Goal: Task Accomplishment & Management: Complete application form

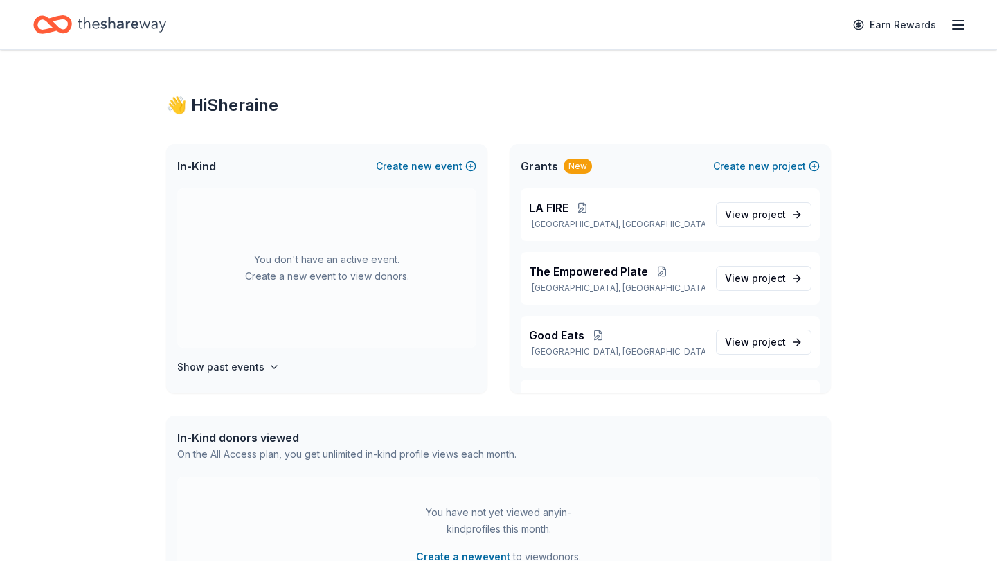
click at [955, 30] on icon "button" at bounding box center [958, 25] width 17 height 17
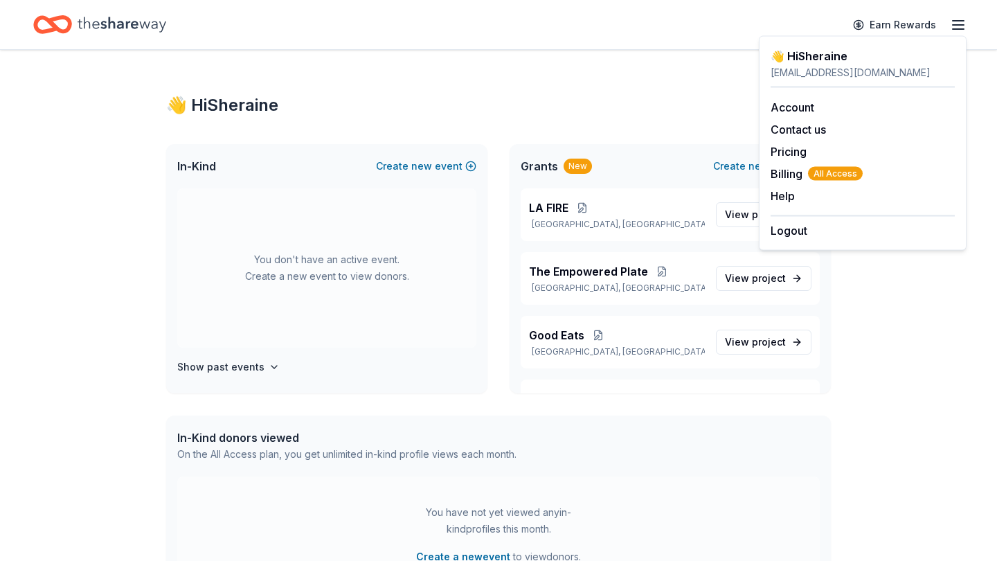
click at [125, 24] on icon "Home" at bounding box center [122, 24] width 89 height 28
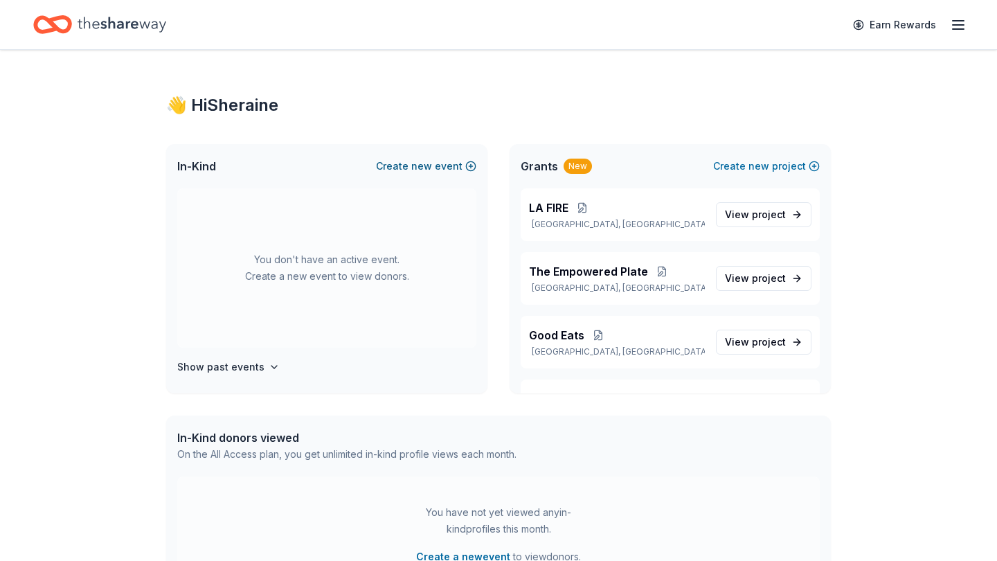
click at [435, 168] on button "Create new event" at bounding box center [426, 166] width 100 height 17
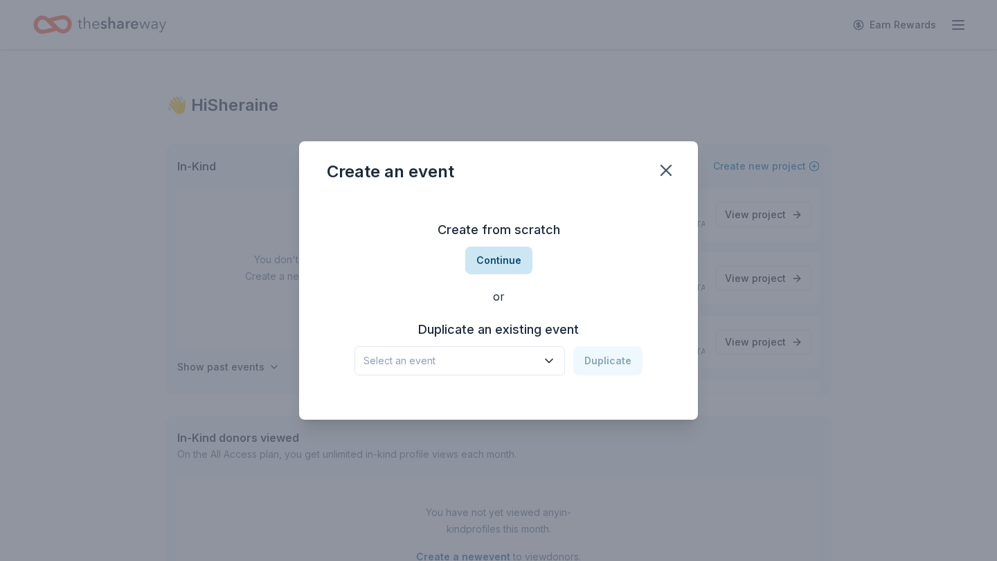
click at [494, 262] on button "Continue" at bounding box center [498, 260] width 67 height 28
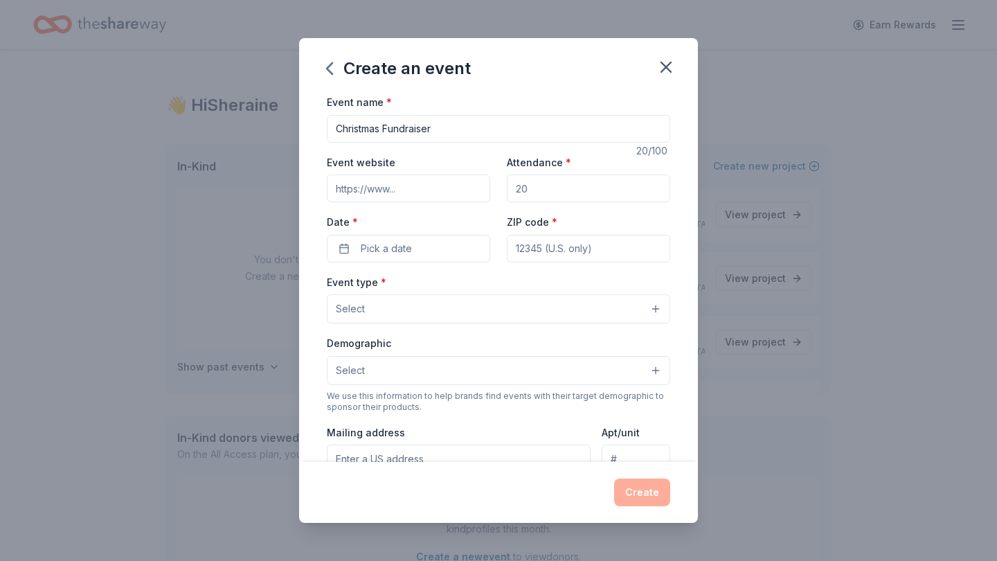
type input "Christmas Fundraiser"
click at [563, 190] on input "Attendance *" at bounding box center [588, 188] width 163 height 28
type input "200"
click at [430, 250] on button "Pick a date" at bounding box center [408, 249] width 163 height 28
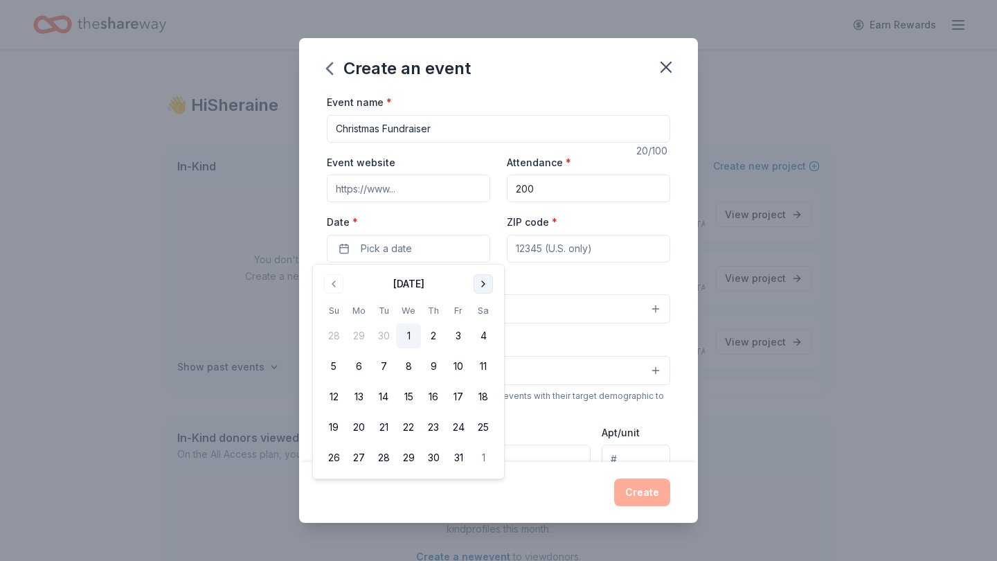
click at [483, 287] on button "Go to next month" at bounding box center [483, 283] width 19 height 19
click at [333, 397] on button "14" at bounding box center [333, 396] width 25 height 25
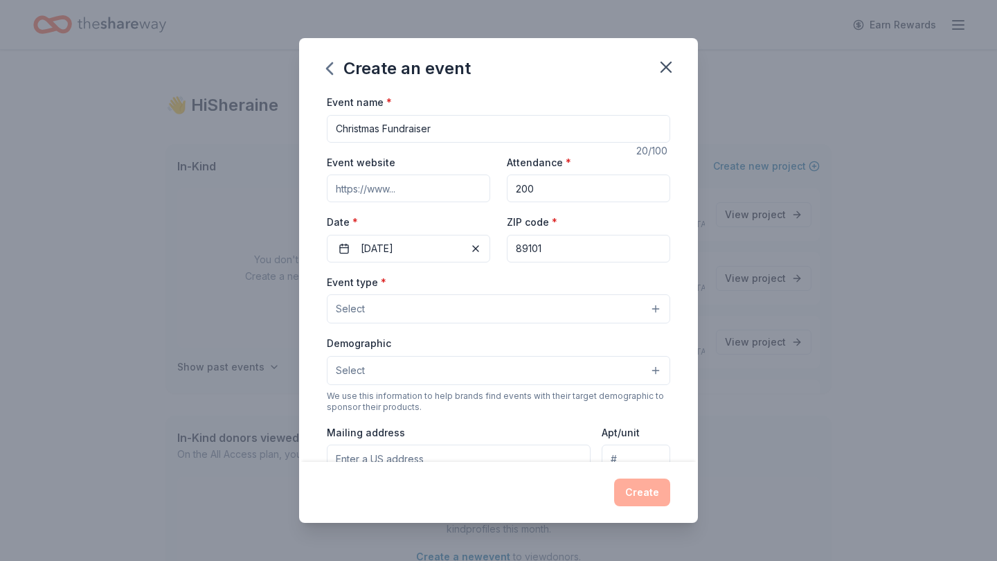
type input "89101"
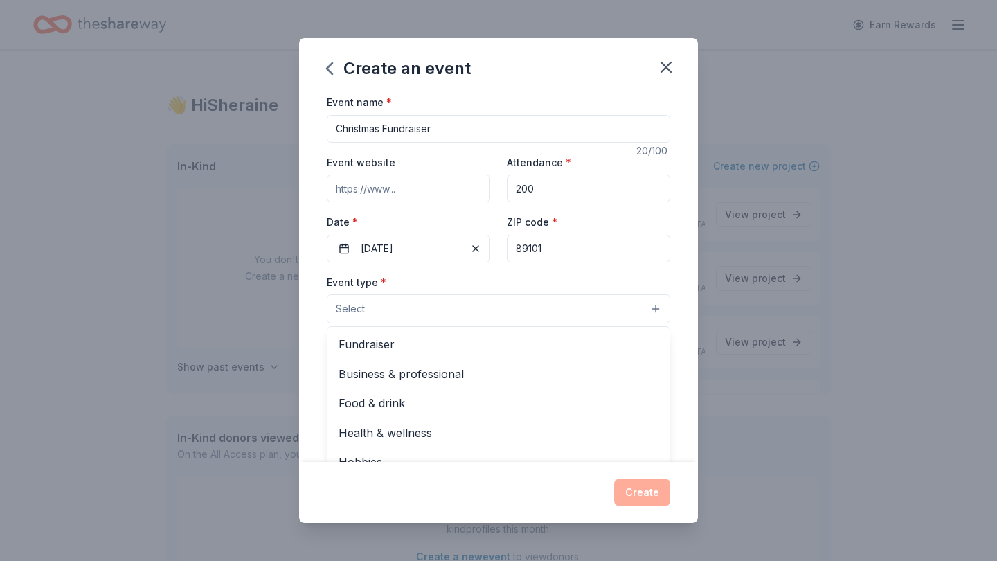
click at [437, 310] on button "Select" at bounding box center [498, 308] width 343 height 29
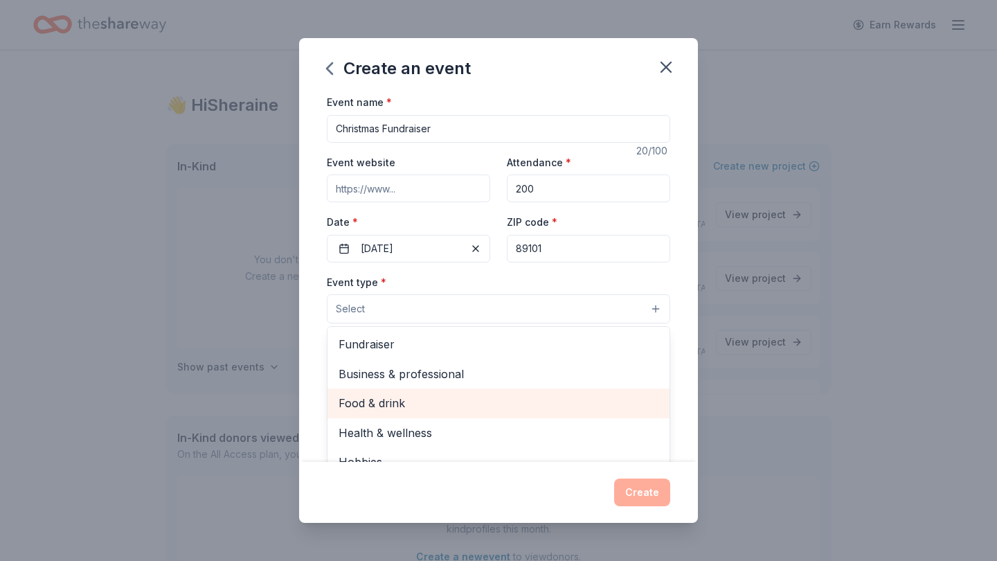
click at [417, 398] on span "Food & drink" at bounding box center [499, 403] width 320 height 18
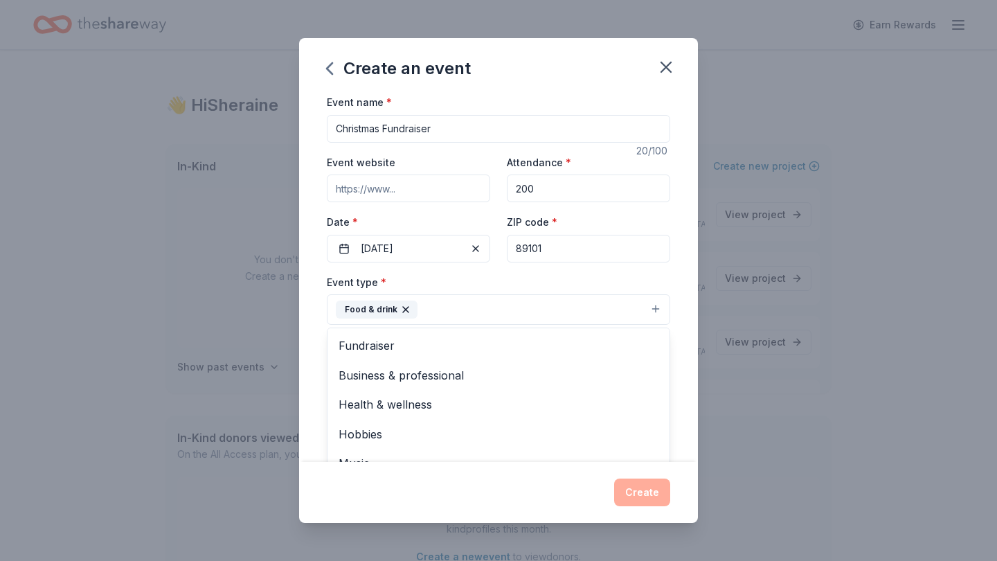
click at [316, 333] on div "Event name * Christmas Fundraiser 20 /100 Event website Attendance * 200 Date *…" at bounding box center [498, 277] width 399 height 368
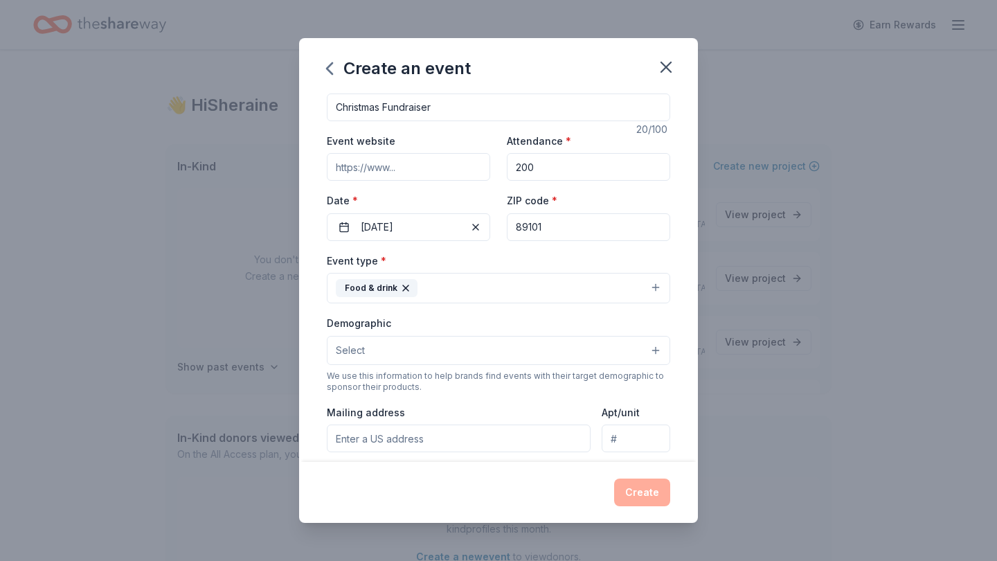
scroll to position [26, 0]
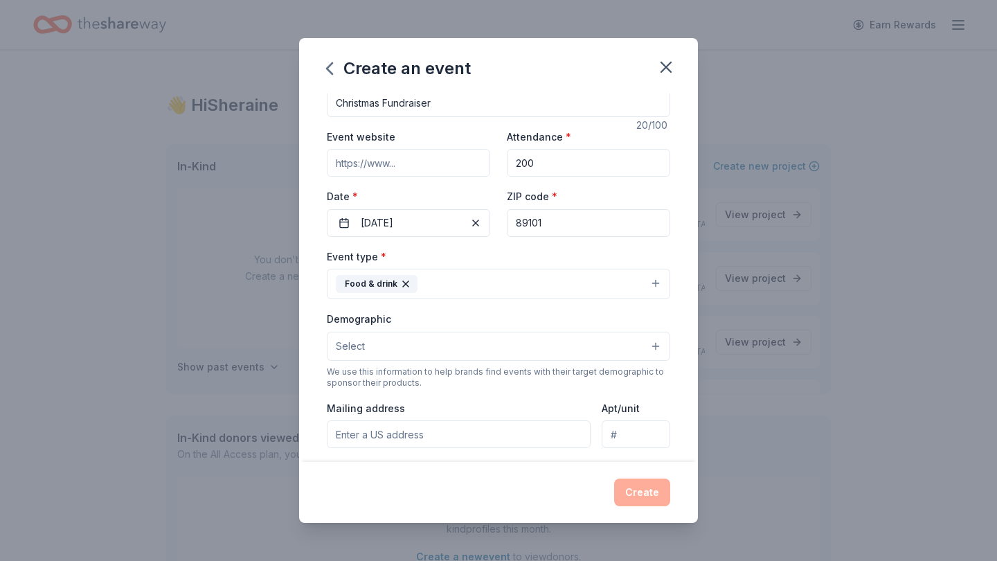
click at [417, 344] on button "Select" at bounding box center [498, 346] width 343 height 29
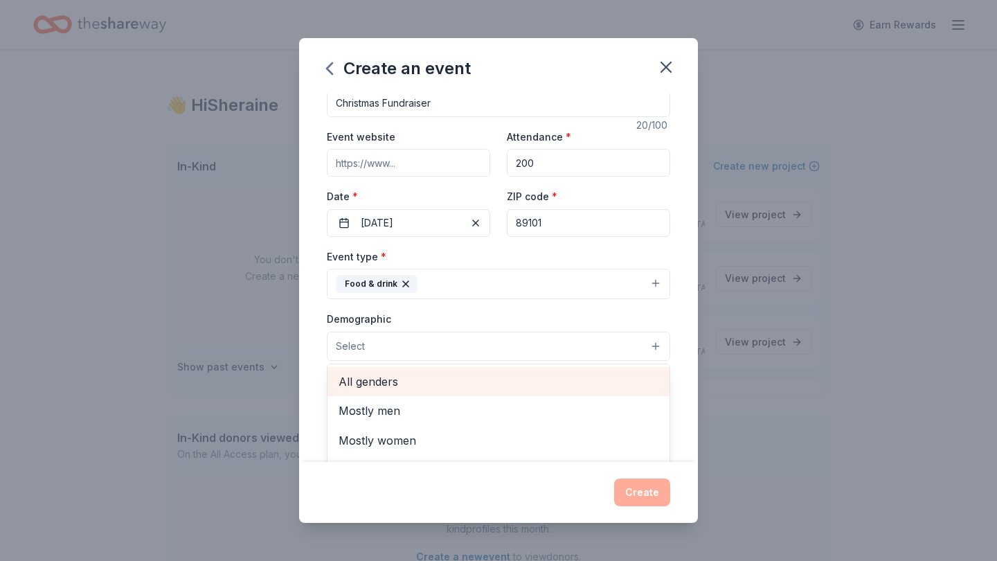
click at [411, 381] on span "All genders" at bounding box center [499, 381] width 320 height 18
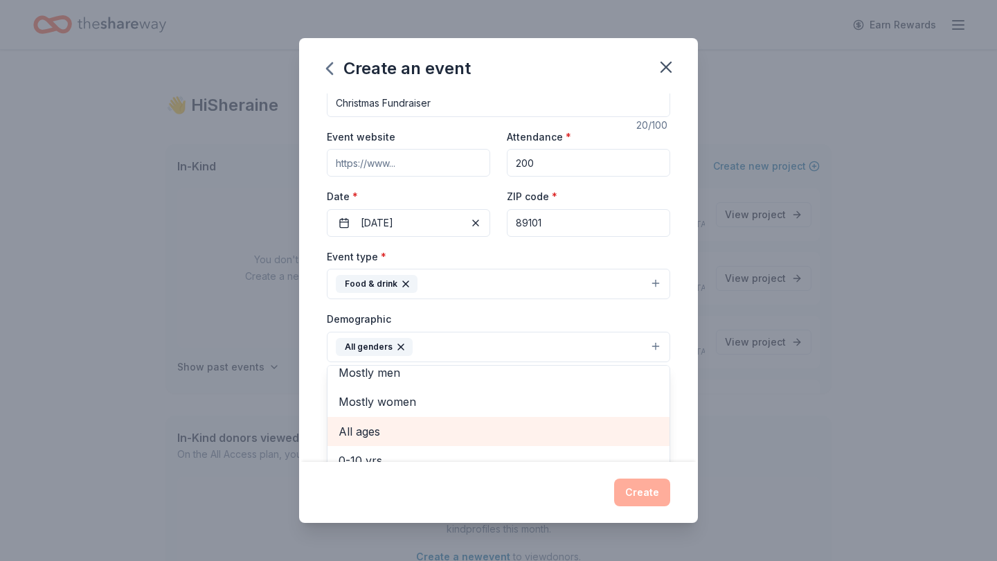
scroll to position [8, 0]
click at [426, 429] on span "All ages" at bounding box center [499, 434] width 320 height 18
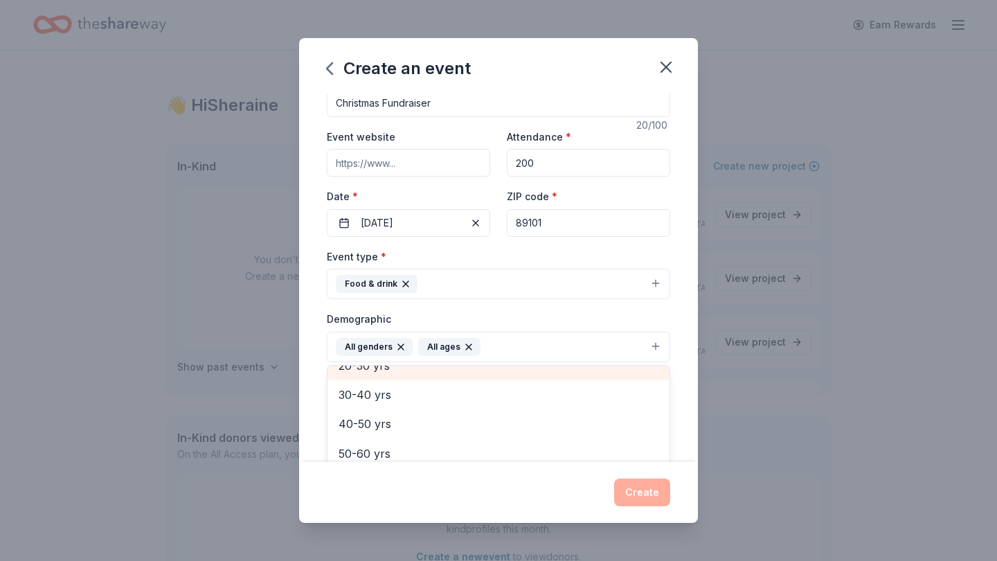
scroll to position [161, 0]
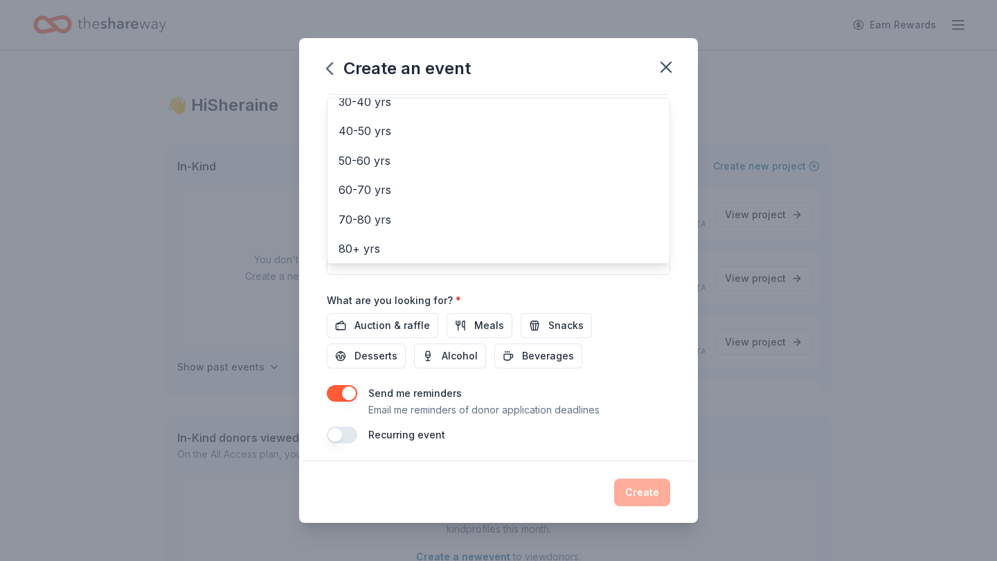
click at [481, 318] on div "Event name * Christmas Fundraiser 20 /100 Event website Attendance * 200 Date *…" at bounding box center [498, 122] width 343 height 642
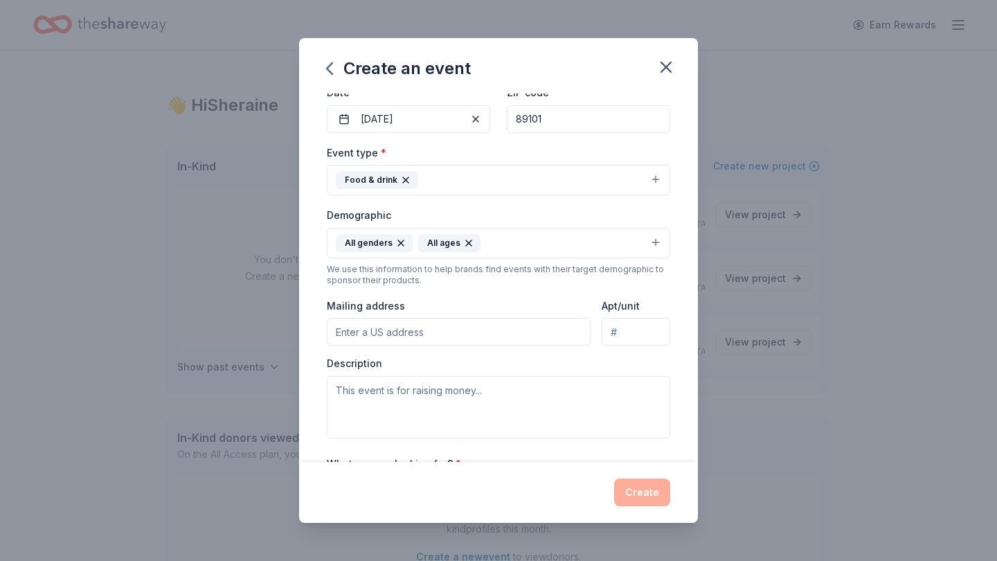
scroll to position [116, 0]
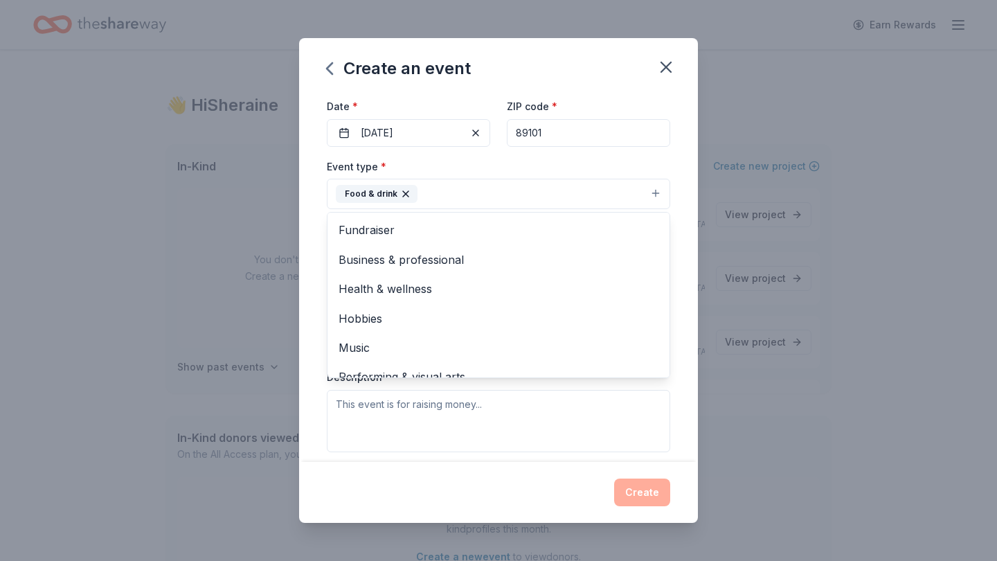
click at [473, 197] on button "Food & drink" at bounding box center [498, 194] width 343 height 30
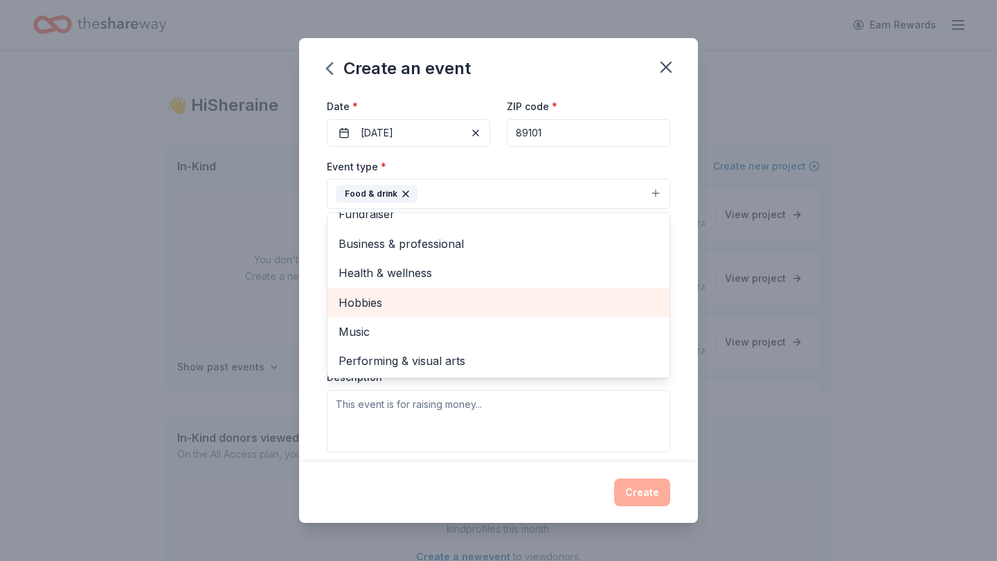
scroll to position [15, 0]
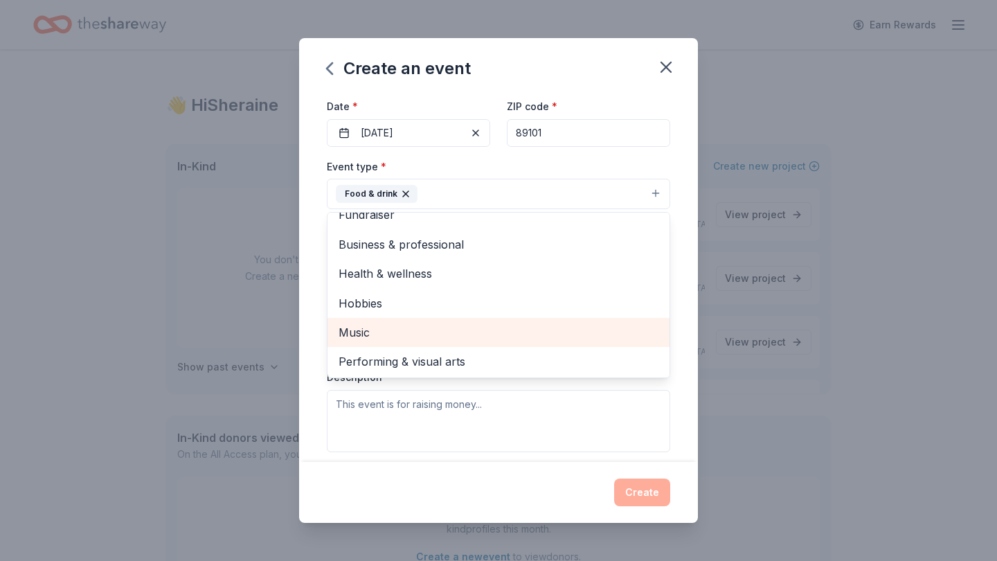
click at [382, 325] on span "Music" at bounding box center [499, 332] width 320 height 18
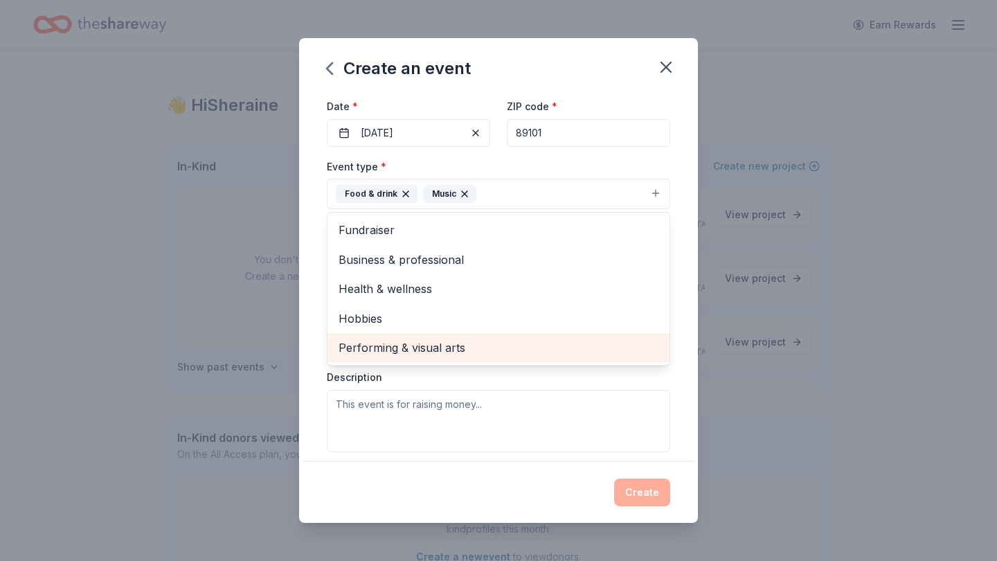
scroll to position [0, 0]
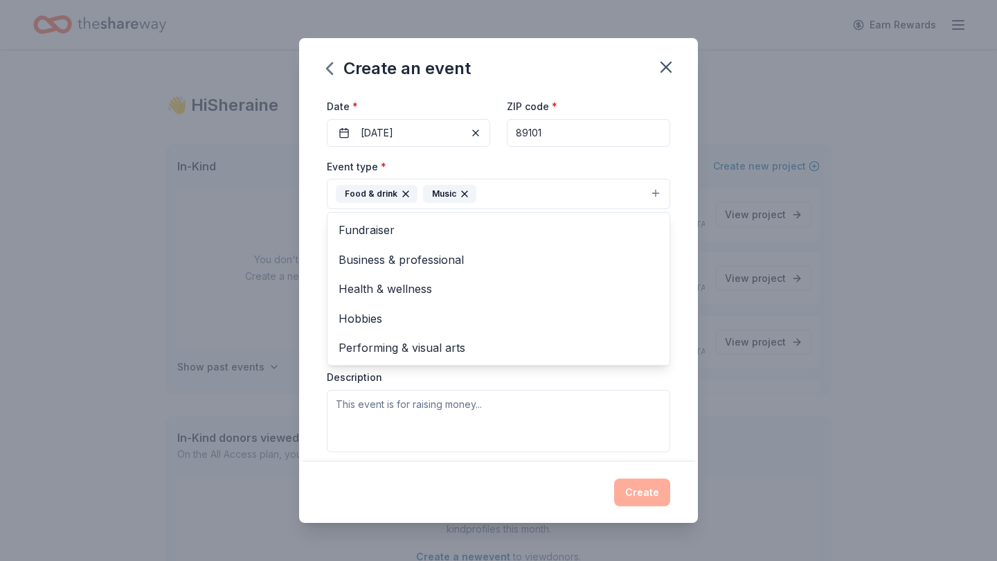
click at [315, 336] on div "Event name * Christmas Fundraiser 20 /100 Event website Attendance * 200 Date *…" at bounding box center [498, 277] width 399 height 368
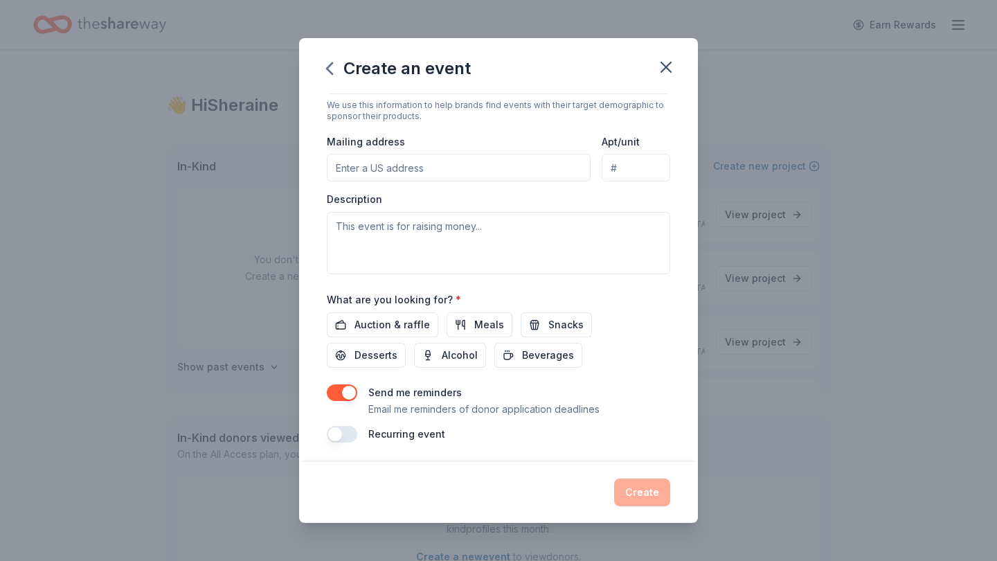
scroll to position [293, 0]
click at [397, 348] on span "Desserts" at bounding box center [375, 356] width 43 height 17
click at [522, 354] on span "Beverages" at bounding box center [548, 356] width 52 height 17
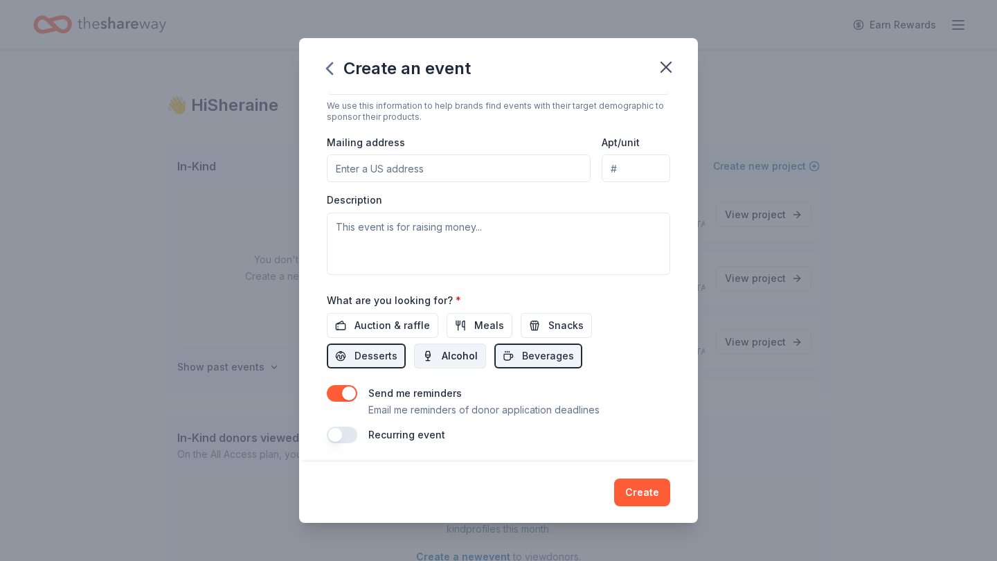
click at [442, 352] on span "Alcohol" at bounding box center [460, 356] width 36 height 17
click at [478, 321] on span "Meals" at bounding box center [489, 325] width 30 height 17
click at [557, 319] on span "Snacks" at bounding box center [565, 325] width 35 height 17
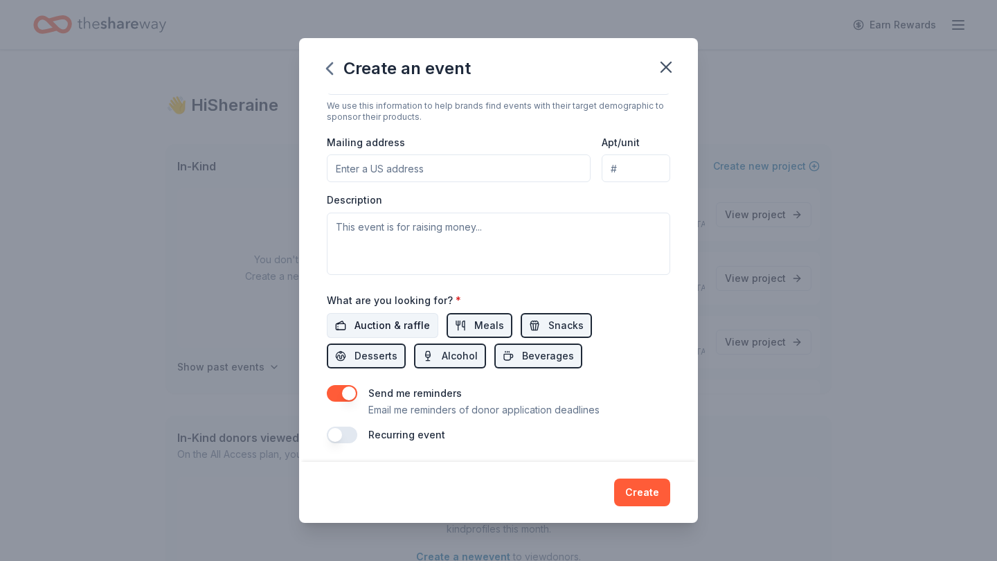
click at [413, 323] on span "Auction & raffle" at bounding box center [391, 325] width 75 height 17
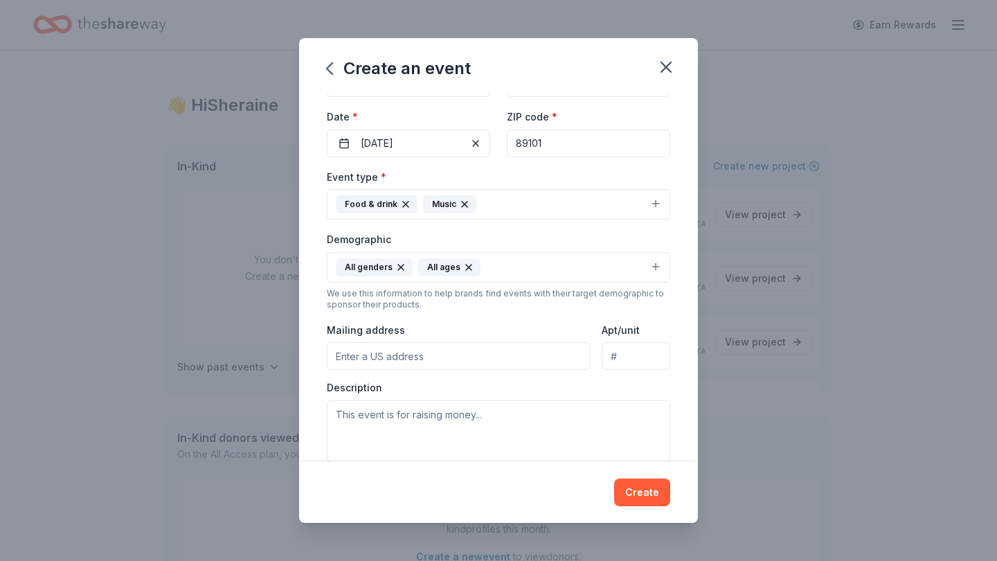
scroll to position [118, 0]
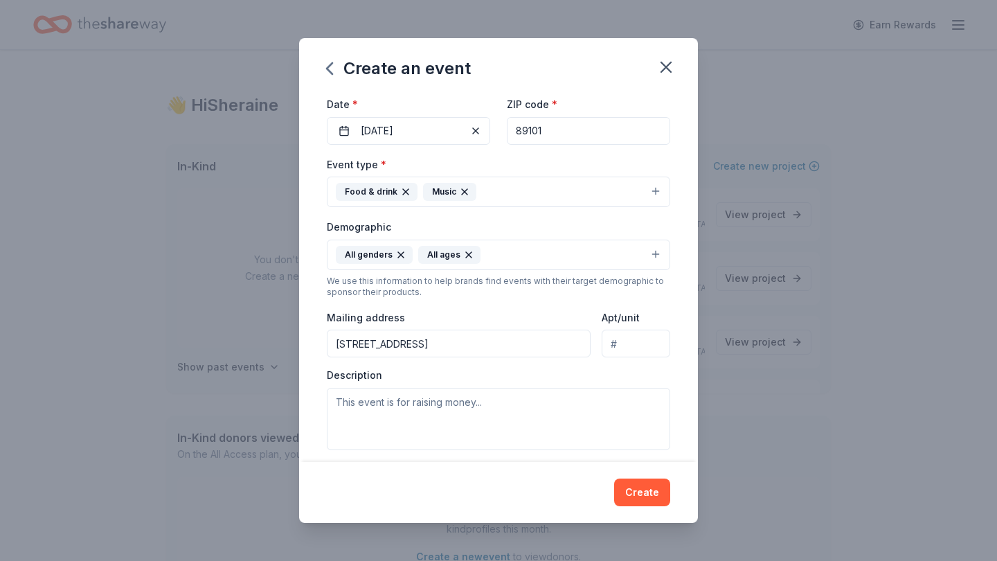
type input "401 South 6th Street, Las Vegas, NV, 89101"
click at [637, 488] on button "Create" at bounding box center [642, 492] width 56 height 28
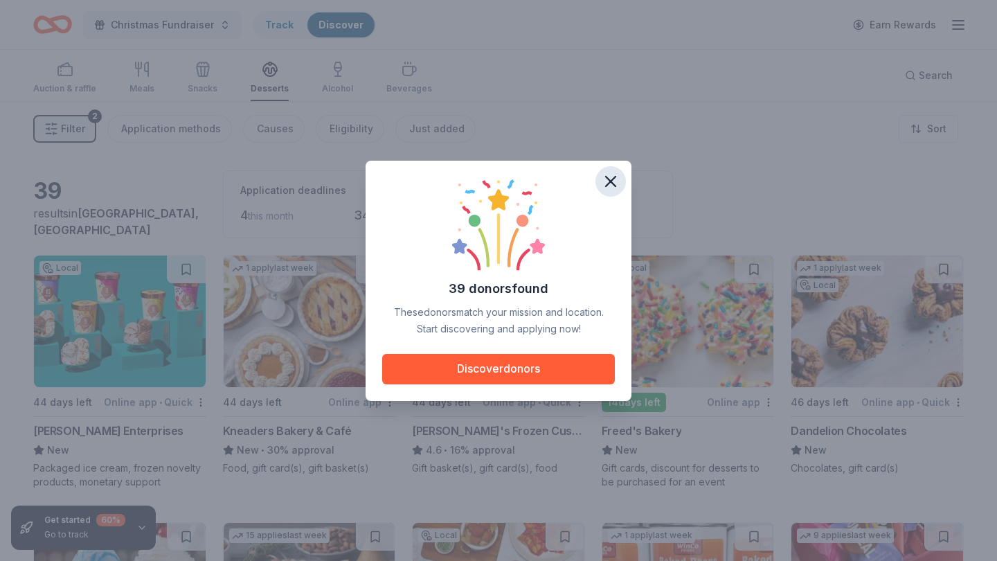
click at [611, 179] on icon "button" at bounding box center [611, 182] width 10 height 10
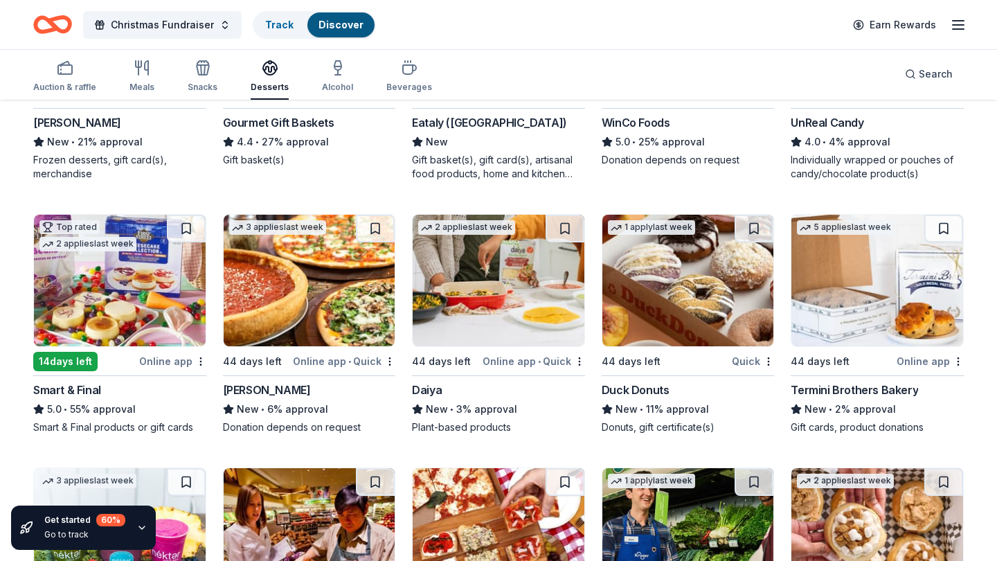
scroll to position [611, 0]
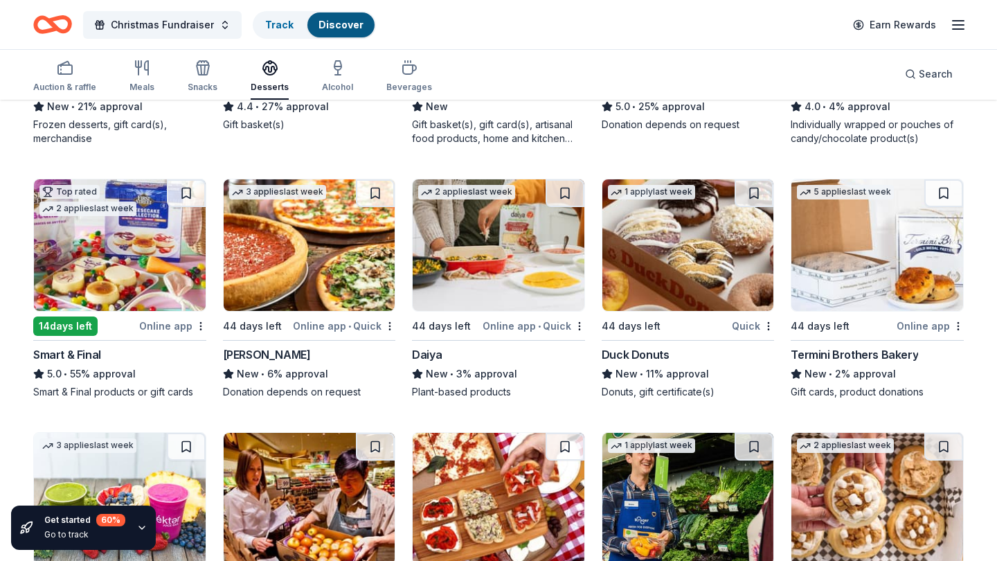
click at [96, 258] on img at bounding box center [120, 245] width 172 height 132
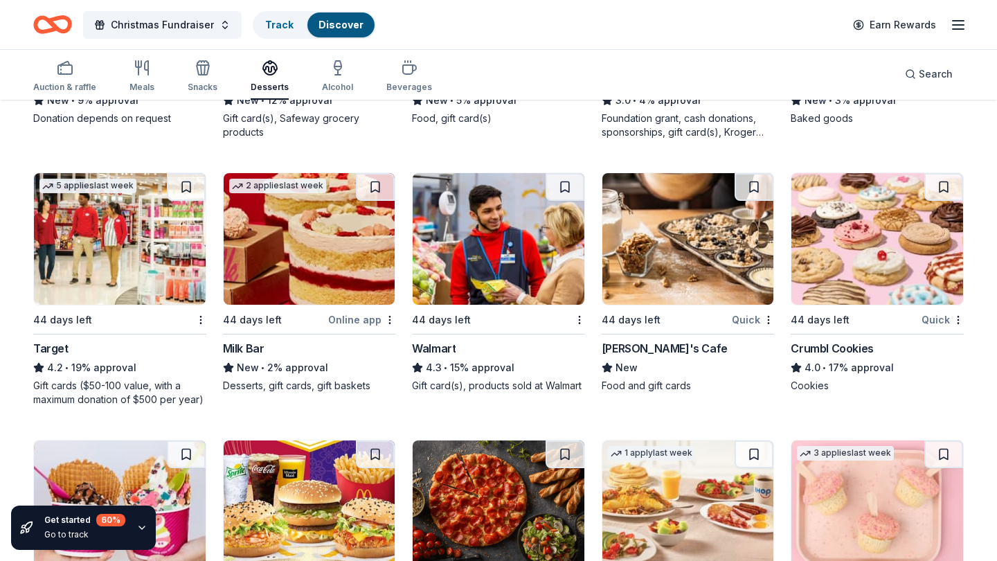
scroll to position [1138, 0]
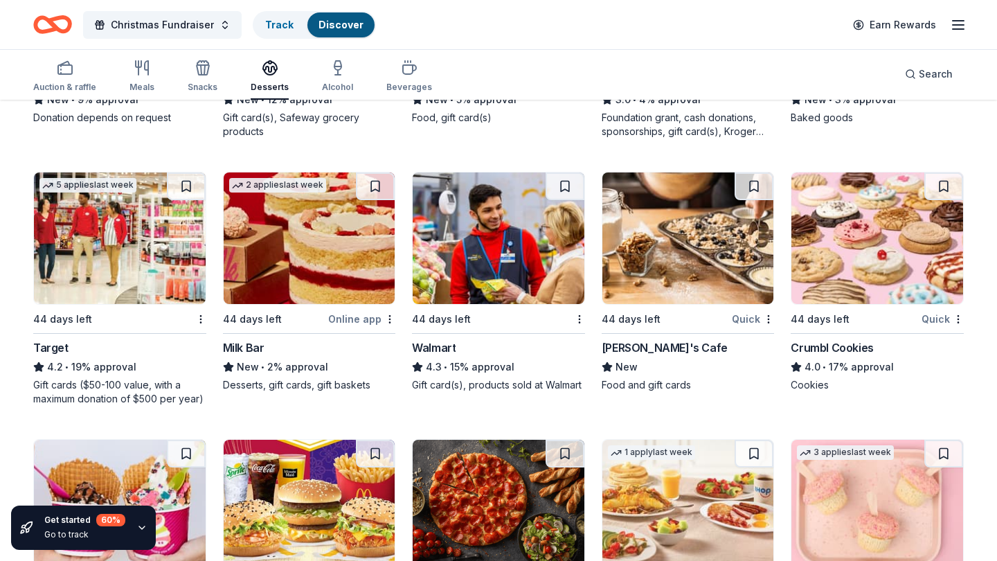
click at [110, 241] on img at bounding box center [120, 238] width 172 height 132
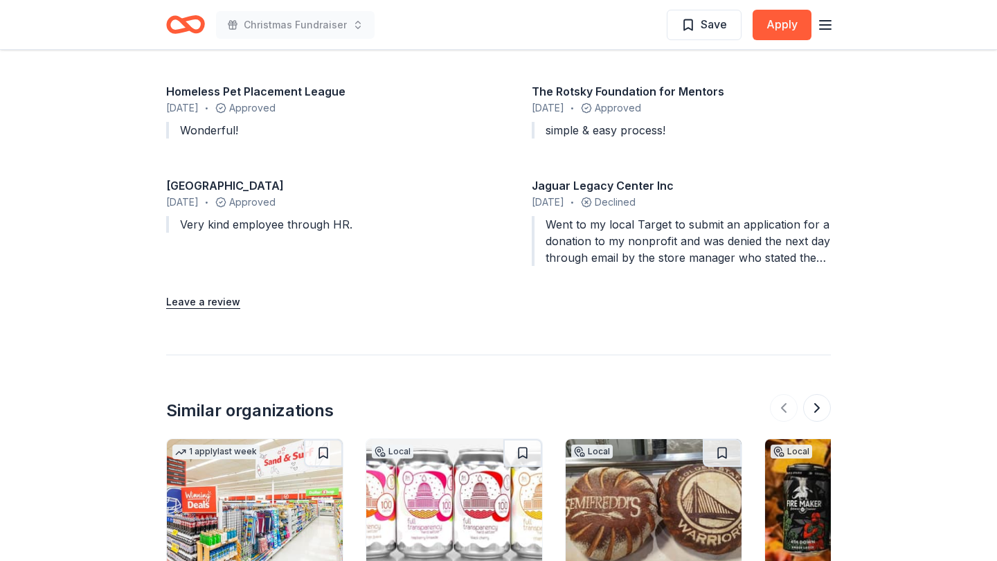
scroll to position [1491, 0]
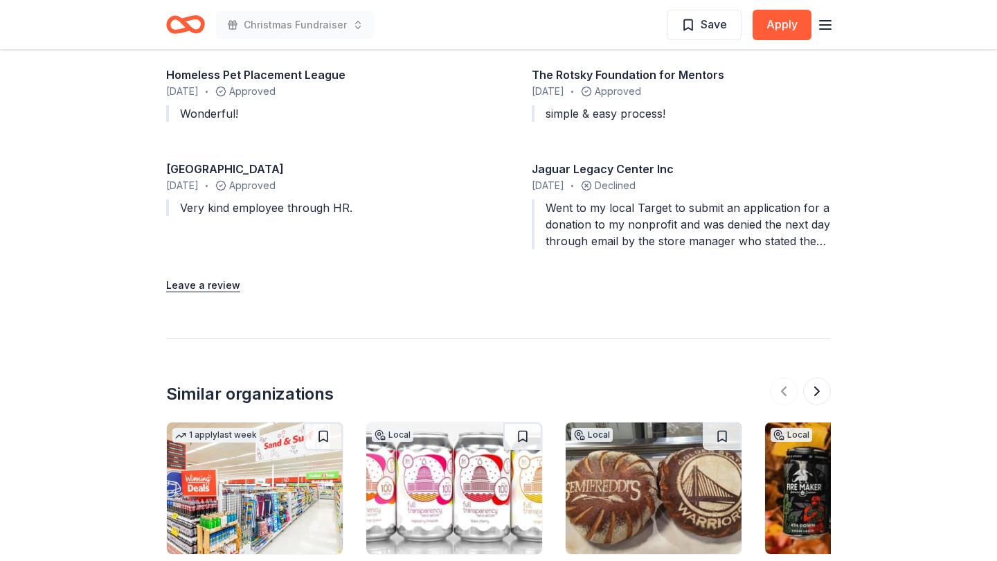
click at [780, 220] on div "Went to my local Target to submit an application for a donation to my nonprofit…" at bounding box center [681, 224] width 299 height 50
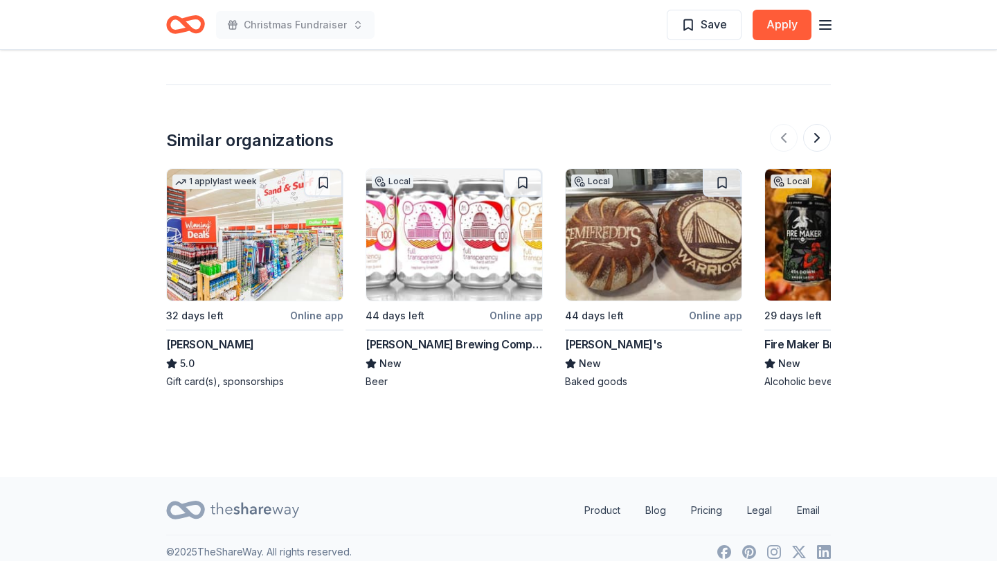
scroll to position [1744, 0]
click at [793, 249] on img at bounding box center [853, 236] width 176 height 132
